Goal: Information Seeking & Learning: Find specific fact

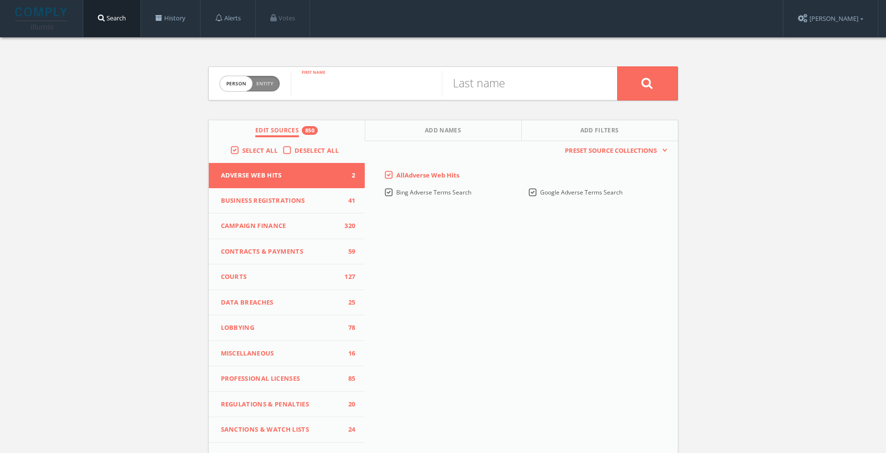
paste input "[PERSON_NAME]"
click at [361, 87] on input "[PERSON_NAME]" at bounding box center [366, 83] width 151 height 25
type input "[PERSON_NAME]"
paste input "[PERSON_NAME]"
type input "[PERSON_NAME]"
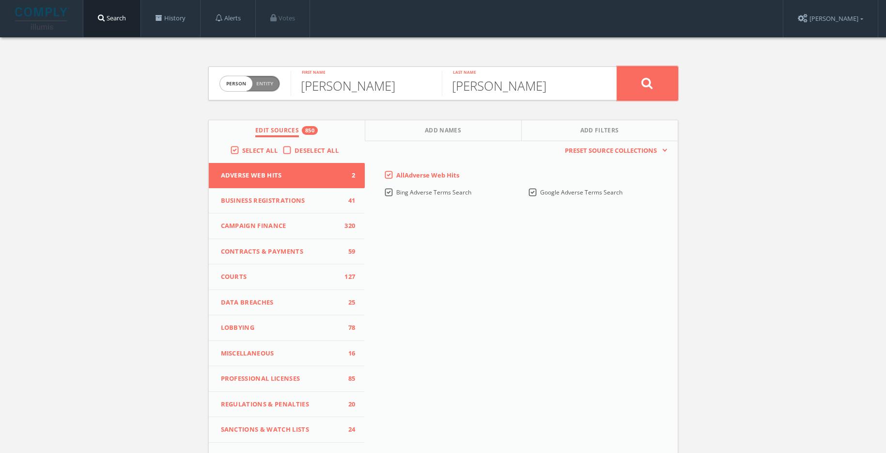
click at [656, 88] on button at bounding box center [647, 83] width 61 height 34
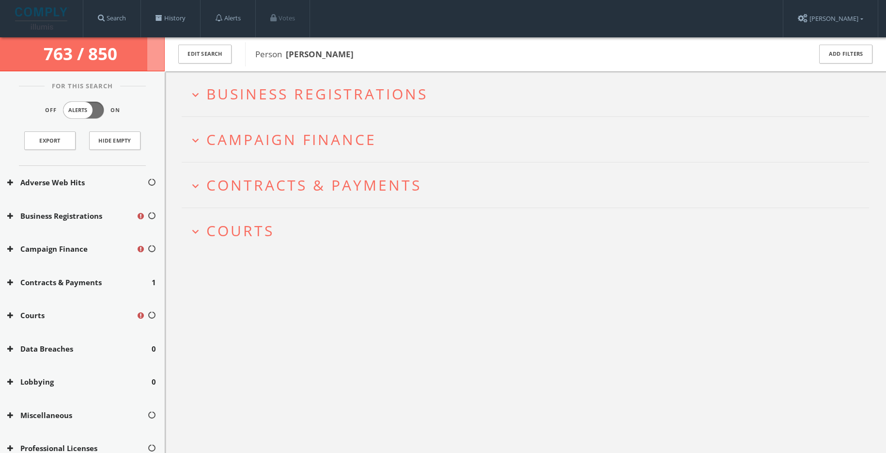
drag, startPoint x: 359, startPoint y: 59, endPoint x: 288, endPoint y: 58, distance: 71.3
click at [288, 58] on span "Person [PERSON_NAME]" at bounding box center [526, 54] width 543 height 13
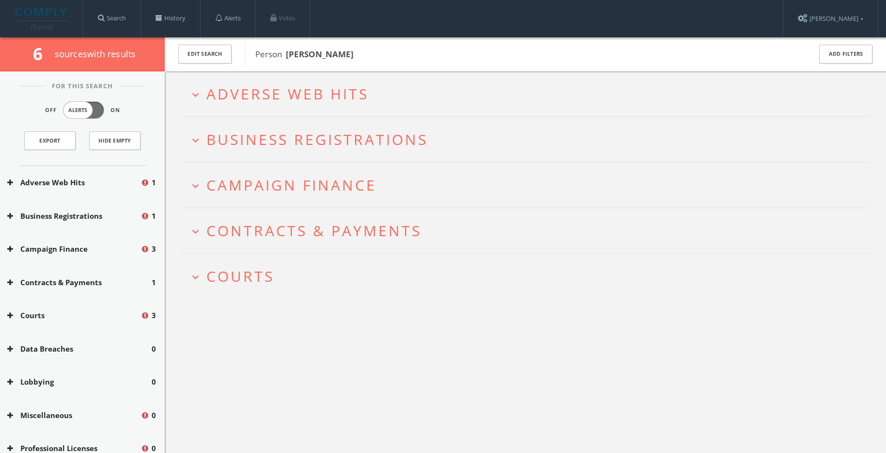
click at [347, 102] on span "Adverse Web Hits" at bounding box center [287, 94] width 162 height 20
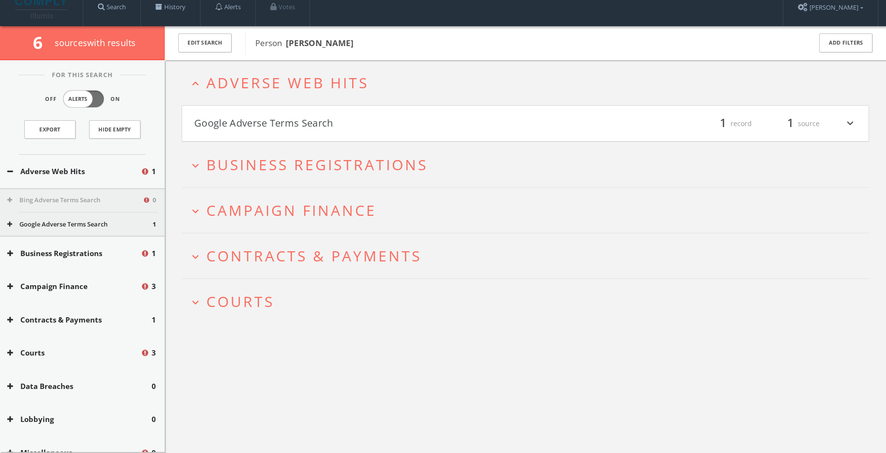
click at [346, 114] on h4 "Google Adverse Terms Search filter_list 1 record 1 source expand_more" at bounding box center [525, 124] width 687 height 36
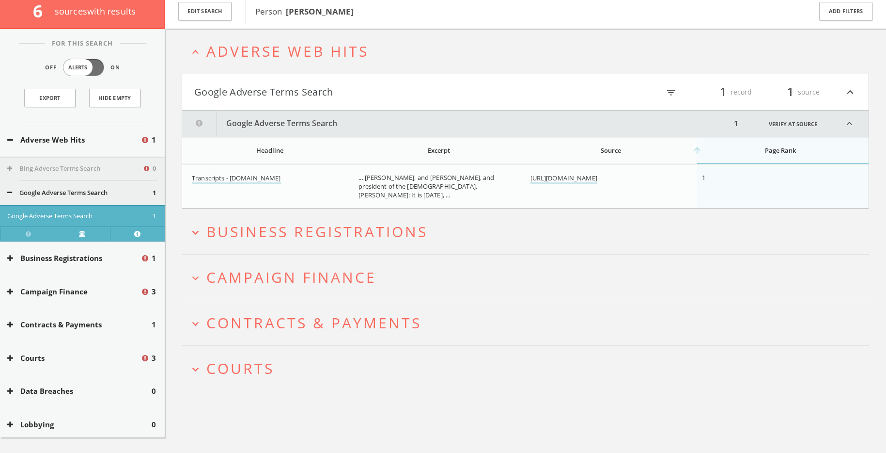
scroll to position [57, 0]
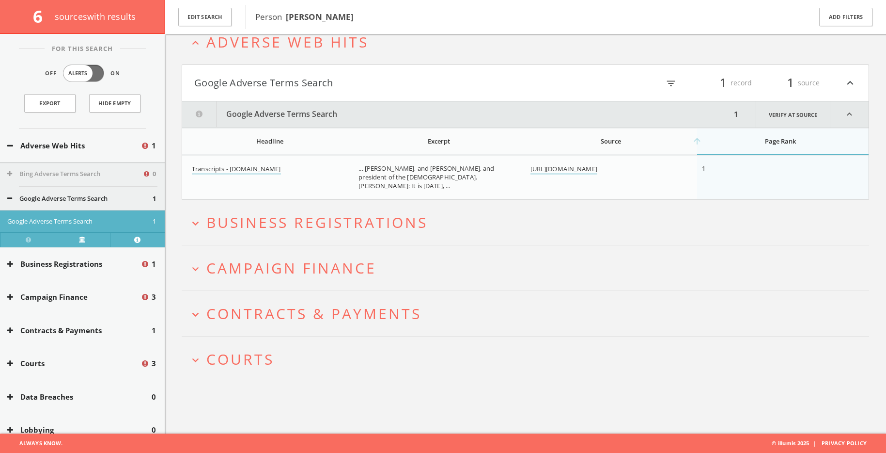
click at [275, 54] on h2 "expand_less Adverse Web Hits" at bounding box center [526, 41] width 688 height 45
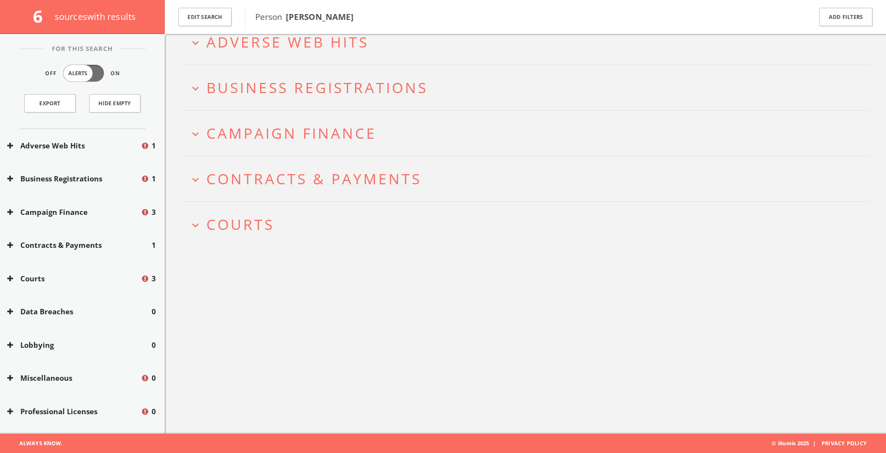
click at [290, 221] on button "expand_more Courts" at bounding box center [529, 224] width 680 height 16
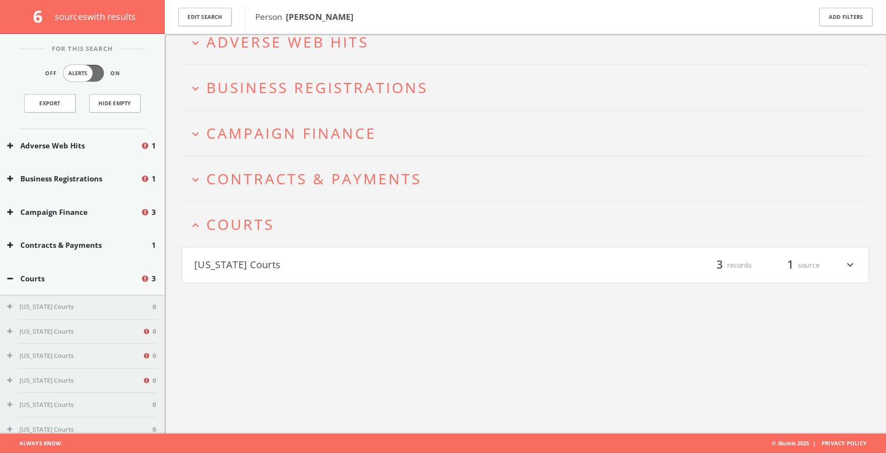
click at [340, 253] on h4 "[US_STATE] Courts filter_list 3 records 1 source expand_more" at bounding box center [525, 265] width 687 height 36
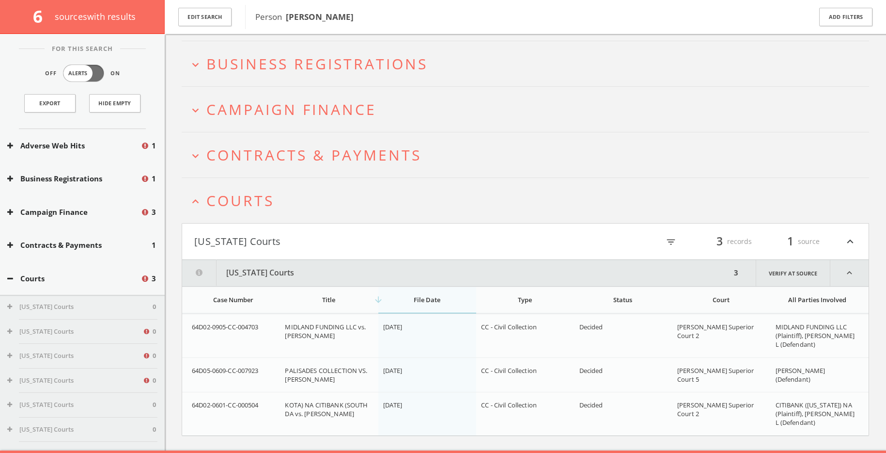
scroll to position [97, 0]
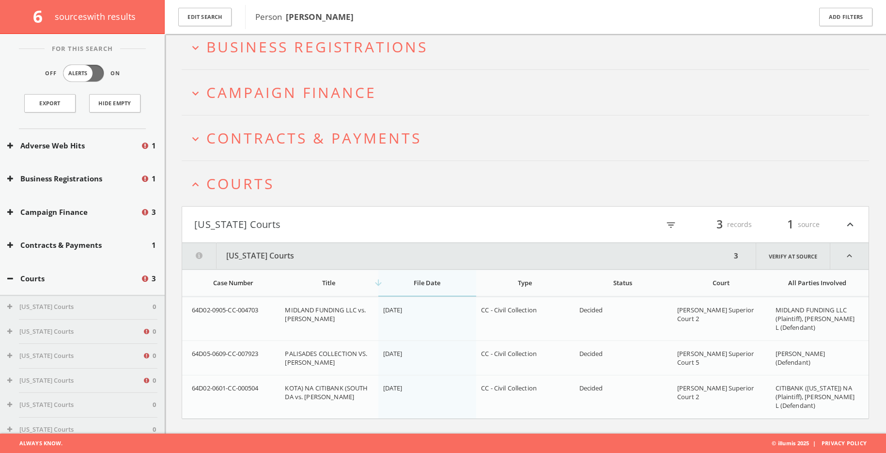
click at [262, 187] on span "Courts" at bounding box center [240, 184] width 68 height 20
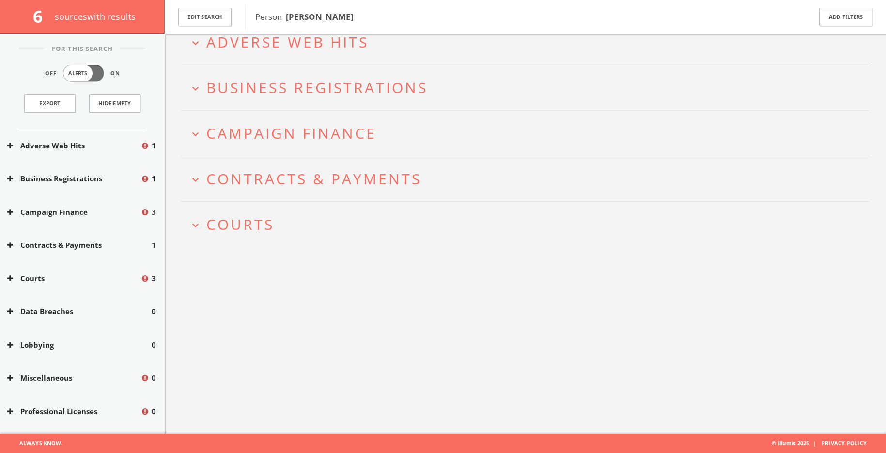
click at [295, 178] on span "Contracts & Payments" at bounding box center [313, 179] width 215 height 20
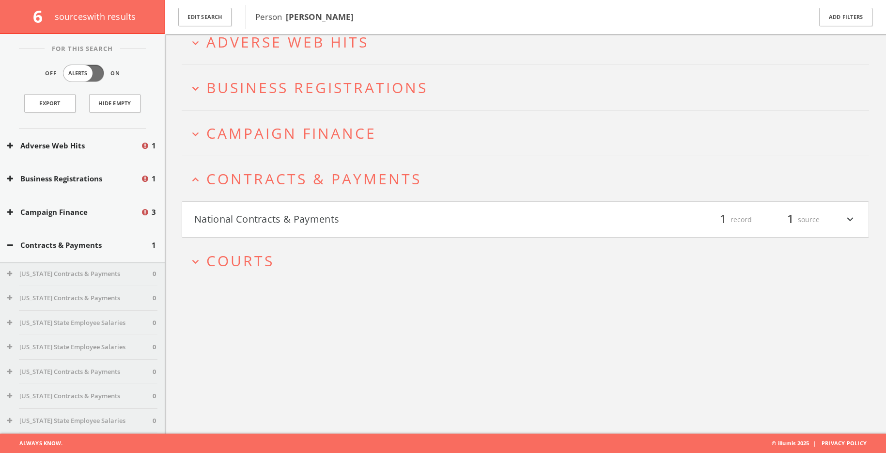
click at [300, 145] on h2 "expand_more Campaign Finance" at bounding box center [526, 133] width 688 height 45
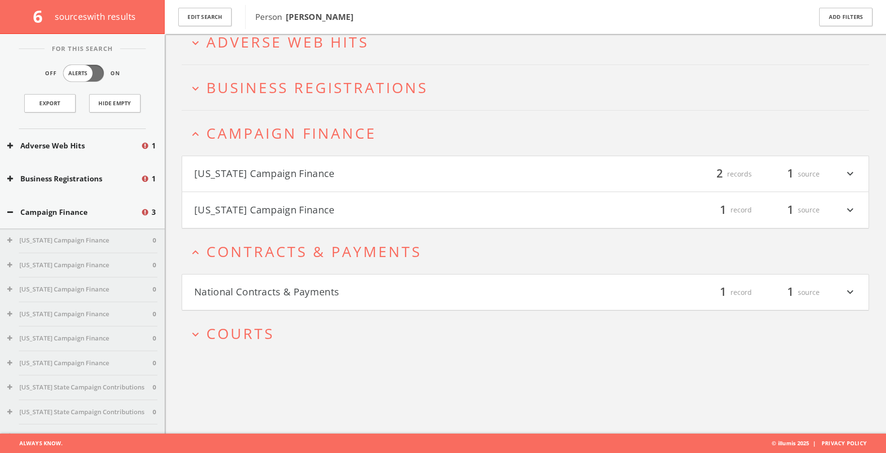
click at [302, 72] on h2 "expand_more Business Registrations" at bounding box center [526, 87] width 688 height 45
